Goal: Task Accomplishment & Management: Manage account settings

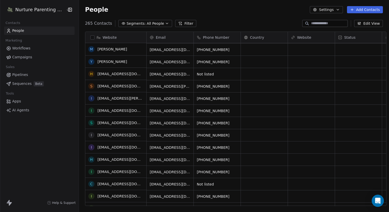
scroll to position [12, 0]
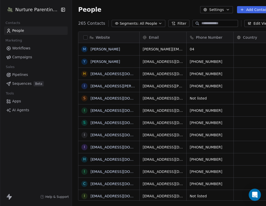
scroll to position [177, 202]
click at [46, 10] on html "Nurture Parenting Magazine Contacts People Marketing Workflows Campaigns Sales …" at bounding box center [133, 103] width 266 height 206
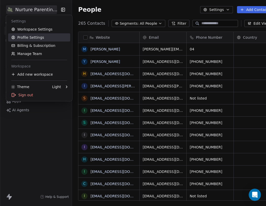
click at [32, 35] on link "Profile Settings" at bounding box center [39, 37] width 62 height 8
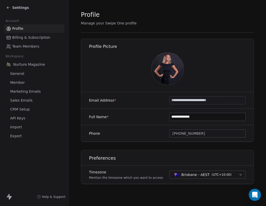
scroll to position [8, 0]
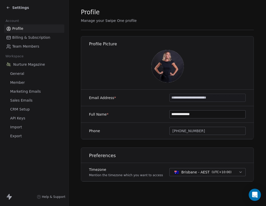
click at [16, 7] on span "Settings" at bounding box center [20, 7] width 17 height 5
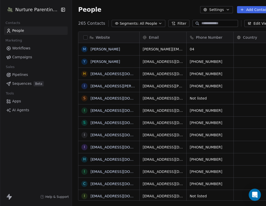
scroll to position [177, 202]
click at [52, 196] on span "Help & Support" at bounding box center [56, 197] width 23 height 4
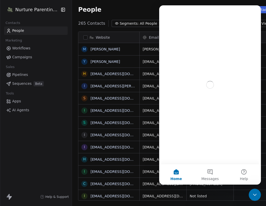
scroll to position [0, 0]
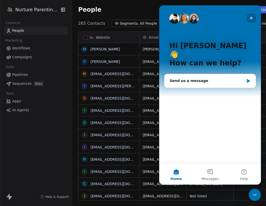
click at [252, 16] on icon "Close" at bounding box center [252, 18] width 4 height 4
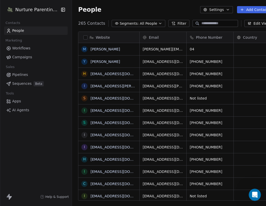
click at [216, 9] on button "Settings" at bounding box center [216, 9] width 33 height 7
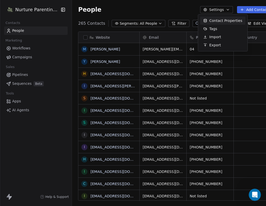
click at [60, 166] on html "Nurture Parenting Magazine Contacts People Marketing Workflows Campaigns Sales …" at bounding box center [133, 103] width 266 height 206
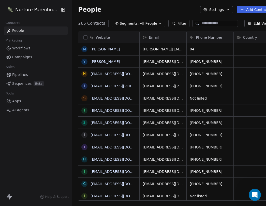
click at [51, 196] on span "Help & Support" at bounding box center [56, 197] width 23 height 4
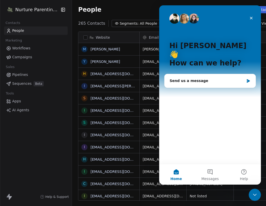
click at [50, 9] on html "Nurture Parenting Magazine Contacts People Marketing Workflows Campaigns Sales …" at bounding box center [133, 103] width 266 height 206
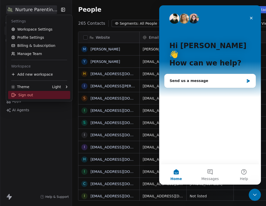
click at [26, 95] on div "Sign out" at bounding box center [39, 95] width 62 height 8
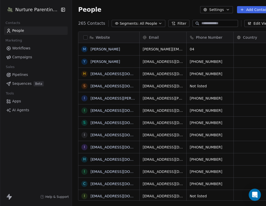
scroll to position [177, 202]
click at [27, 32] on link "People" at bounding box center [36, 30] width 64 height 8
click at [54, 197] on span "Help & Support" at bounding box center [56, 197] width 23 height 4
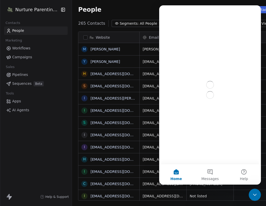
scroll to position [0, 0]
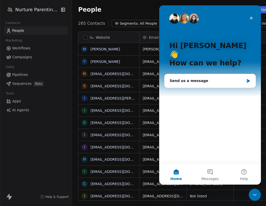
click at [50, 196] on span "Help & Support" at bounding box center [56, 197] width 23 height 4
click at [9, 197] on icon at bounding box center [8, 196] width 3 height 4
click at [61, 10] on icon "button" at bounding box center [63, 9] width 5 height 5
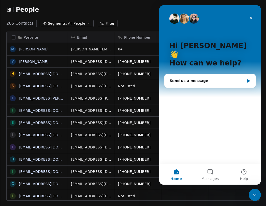
scroll to position [177, 262]
click at [60, 10] on div "People Settings Add Contacts" at bounding box center [133, 9] width 254 height 7
click at [10, 10] on icon "button" at bounding box center [8, 9] width 5 height 5
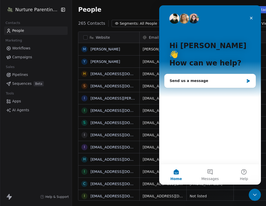
scroll to position [177, 202]
click at [26, 10] on html "Nurture Parenting Magazine Contacts People Marketing Workflows Campaigns Sales …" at bounding box center [133, 103] width 266 height 206
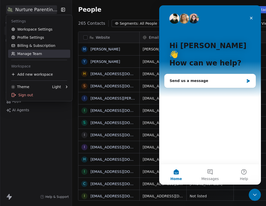
click at [33, 53] on link "Manage Team" at bounding box center [39, 54] width 62 height 8
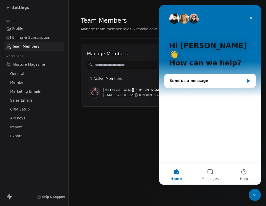
click at [33, 37] on span "Billing & Subscription" at bounding box center [31, 37] width 38 height 5
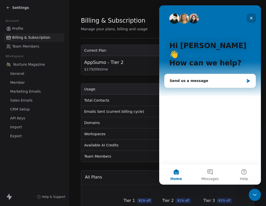
click at [252, 19] on icon "Close" at bounding box center [252, 18] width 4 height 4
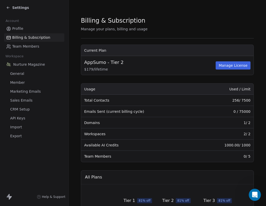
click at [32, 47] on span "Team Members" at bounding box center [25, 46] width 27 height 5
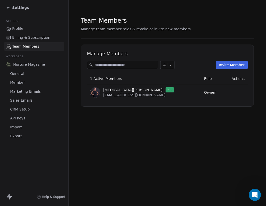
click at [226, 66] on button "Invite Member" at bounding box center [232, 65] width 32 height 8
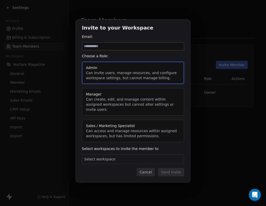
click at [101, 50] on input at bounding box center [133, 47] width 102 height 8
paste input "**********"
type input "**********"
click at [131, 157] on div "Select workspace" at bounding box center [133, 159] width 102 height 10
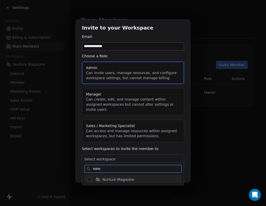
click at [128, 179] on span "Nurture Magazine" at bounding box center [119, 179] width 32 height 5
click at [129, 179] on span "Nurture Magazine" at bounding box center [119, 179] width 32 height 5
click at [130, 178] on span "Nurture Magazine" at bounding box center [119, 179] width 32 height 5
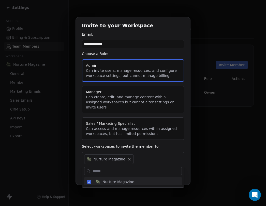
click at [188, 150] on div "**********" at bounding box center [133, 103] width 266 height 188
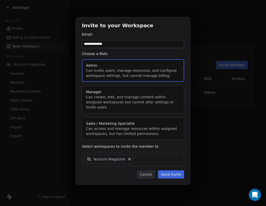
click at [170, 171] on button "Send Invite" at bounding box center [171, 174] width 26 height 8
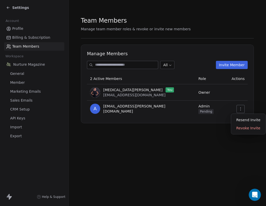
click at [240, 108] on icon "button" at bounding box center [241, 109] width 4 height 4
click at [239, 118] on div "Resend Invite" at bounding box center [249, 120] width 30 height 8
